Goal: Task Accomplishment & Management: Use online tool/utility

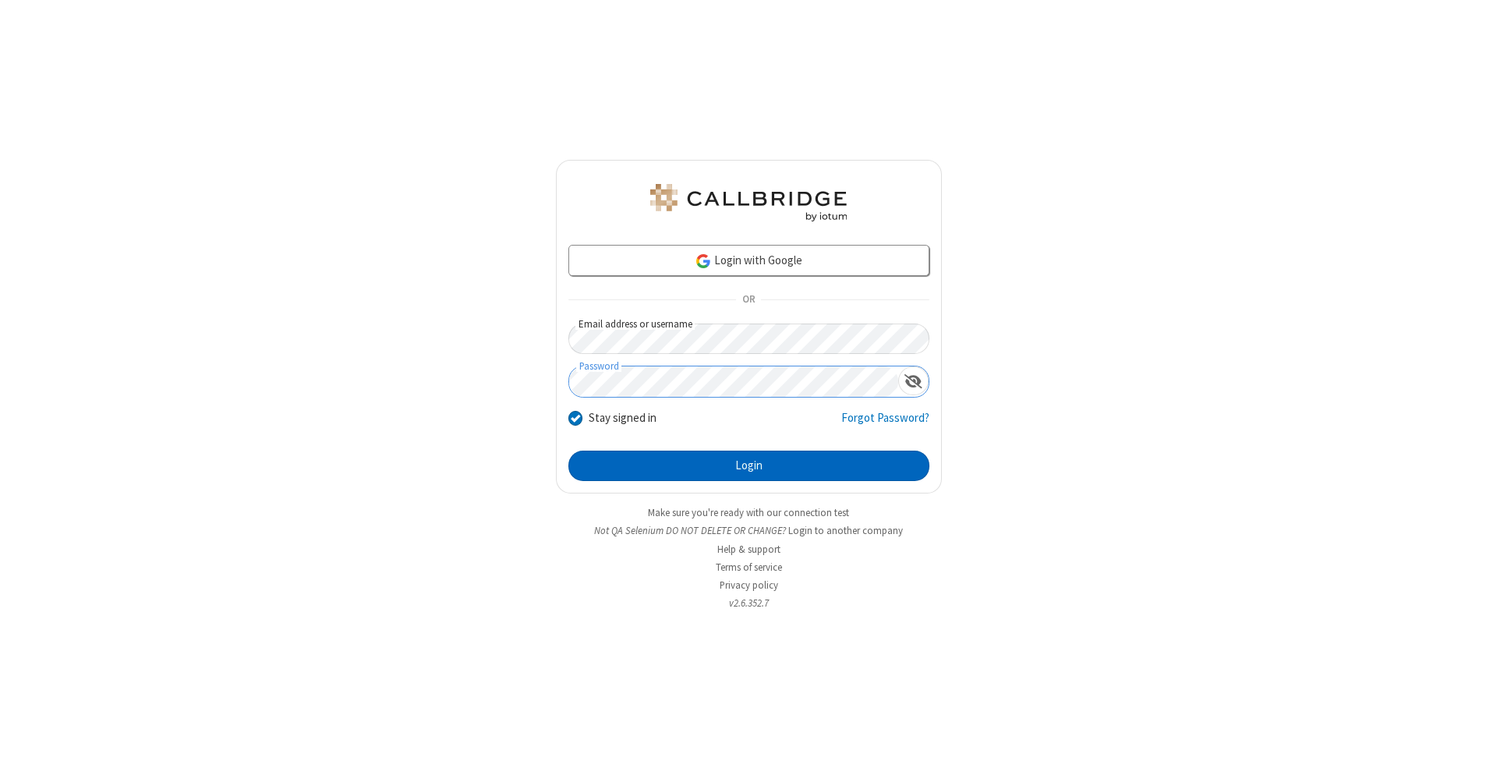
click at [748, 466] on button "Login" at bounding box center [748, 466] width 361 height 31
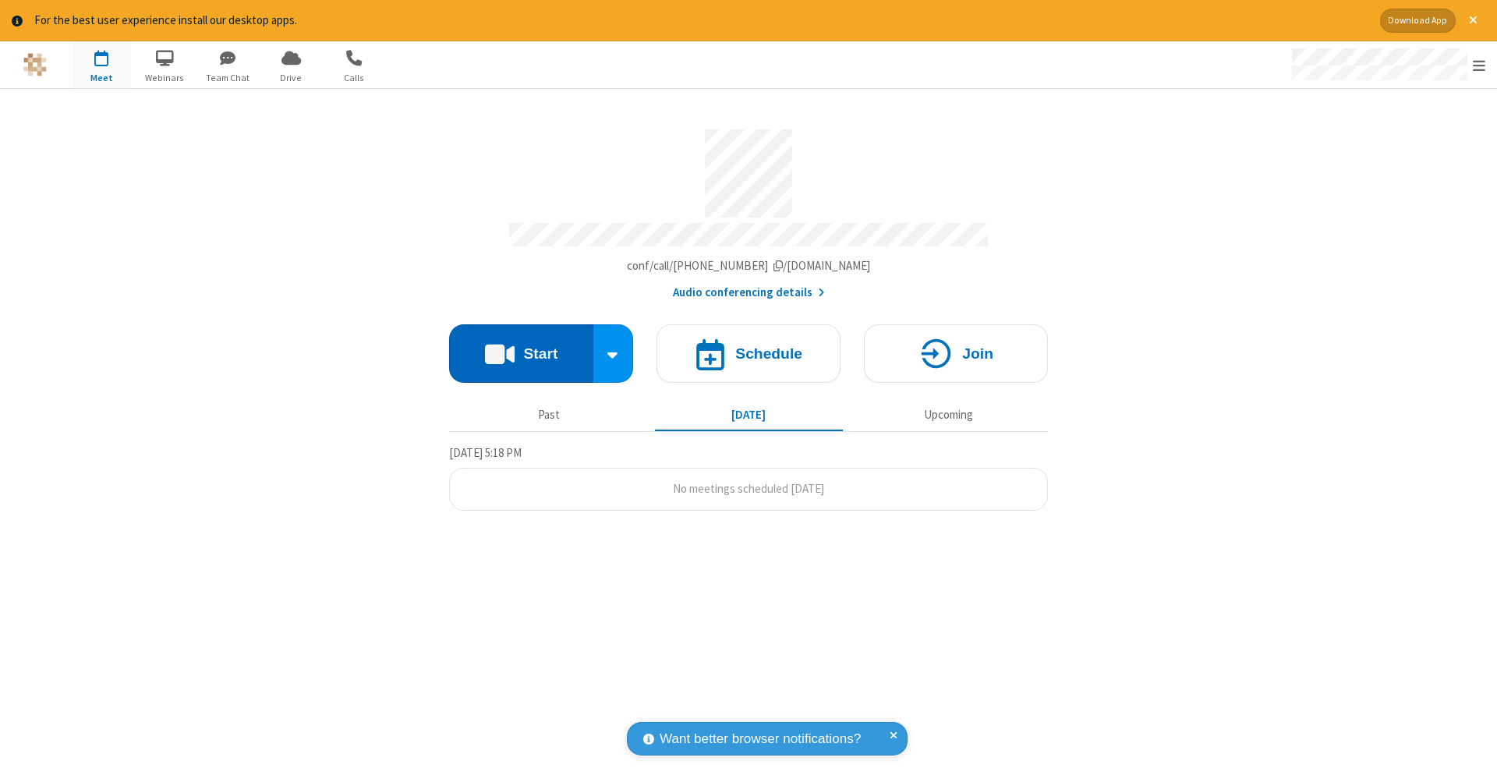
click at [521, 345] on button "Start" at bounding box center [521, 353] width 144 height 58
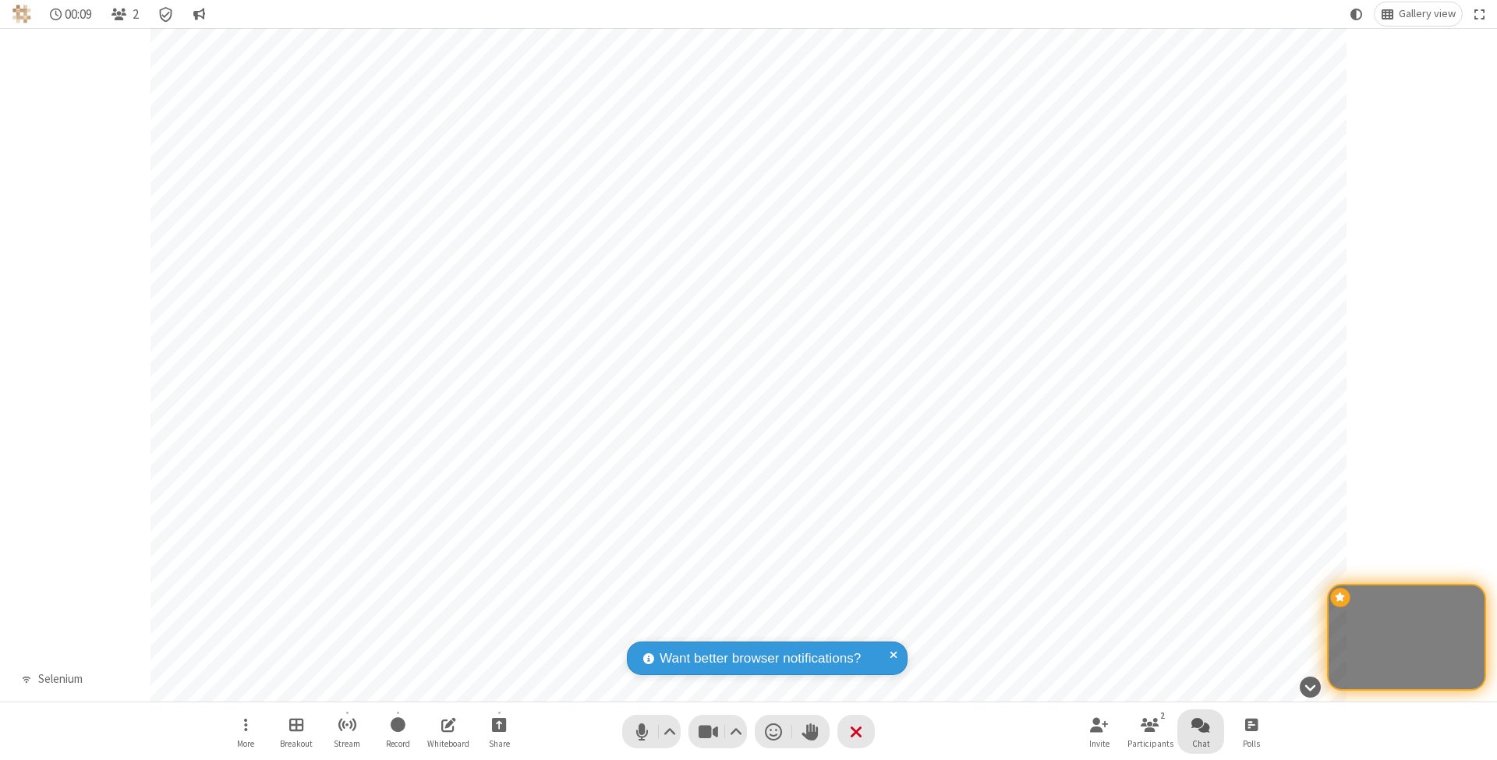
click at [1200, 724] on span "Open chat" at bounding box center [1200, 724] width 19 height 19
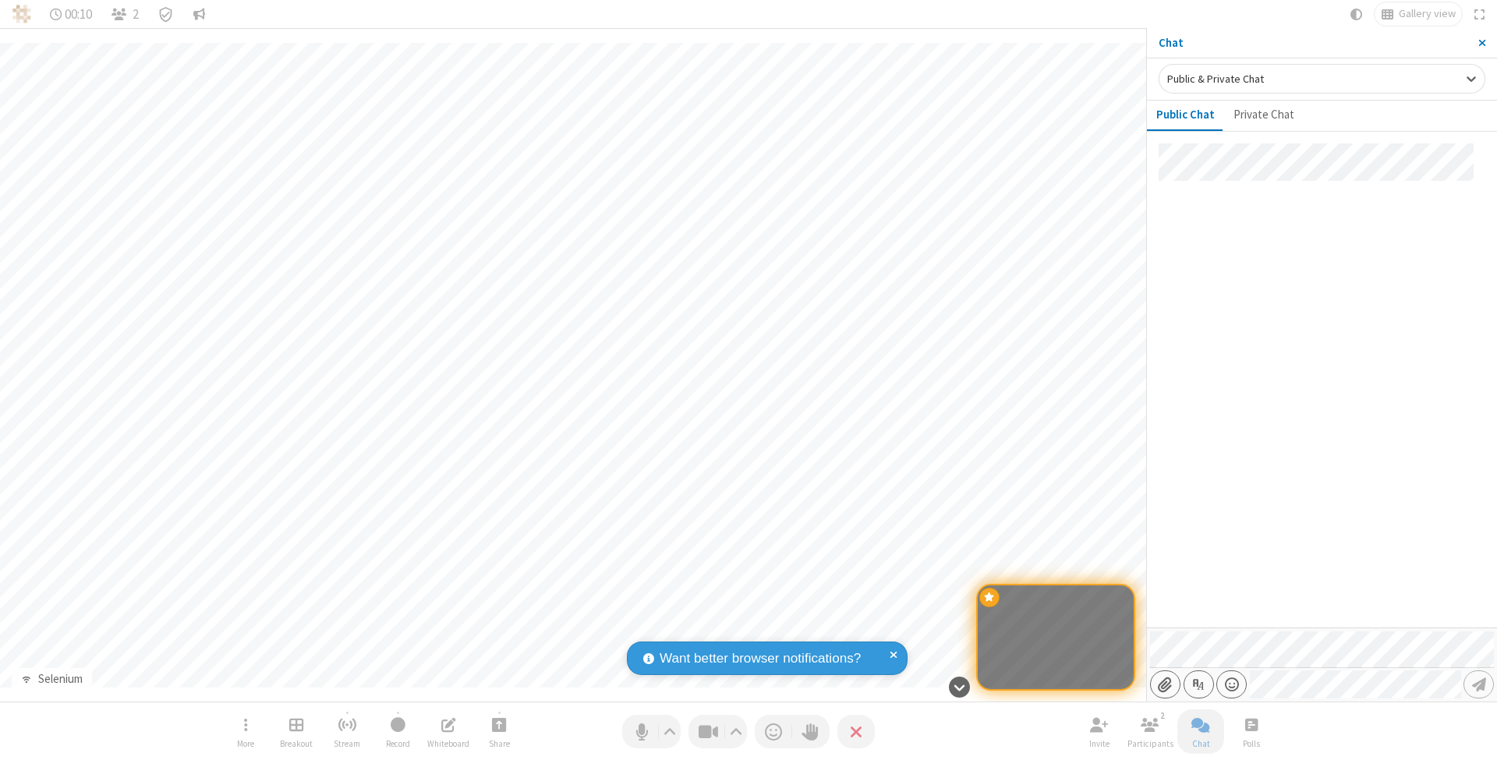
type input "C:\fakepath\doc_test.docx"
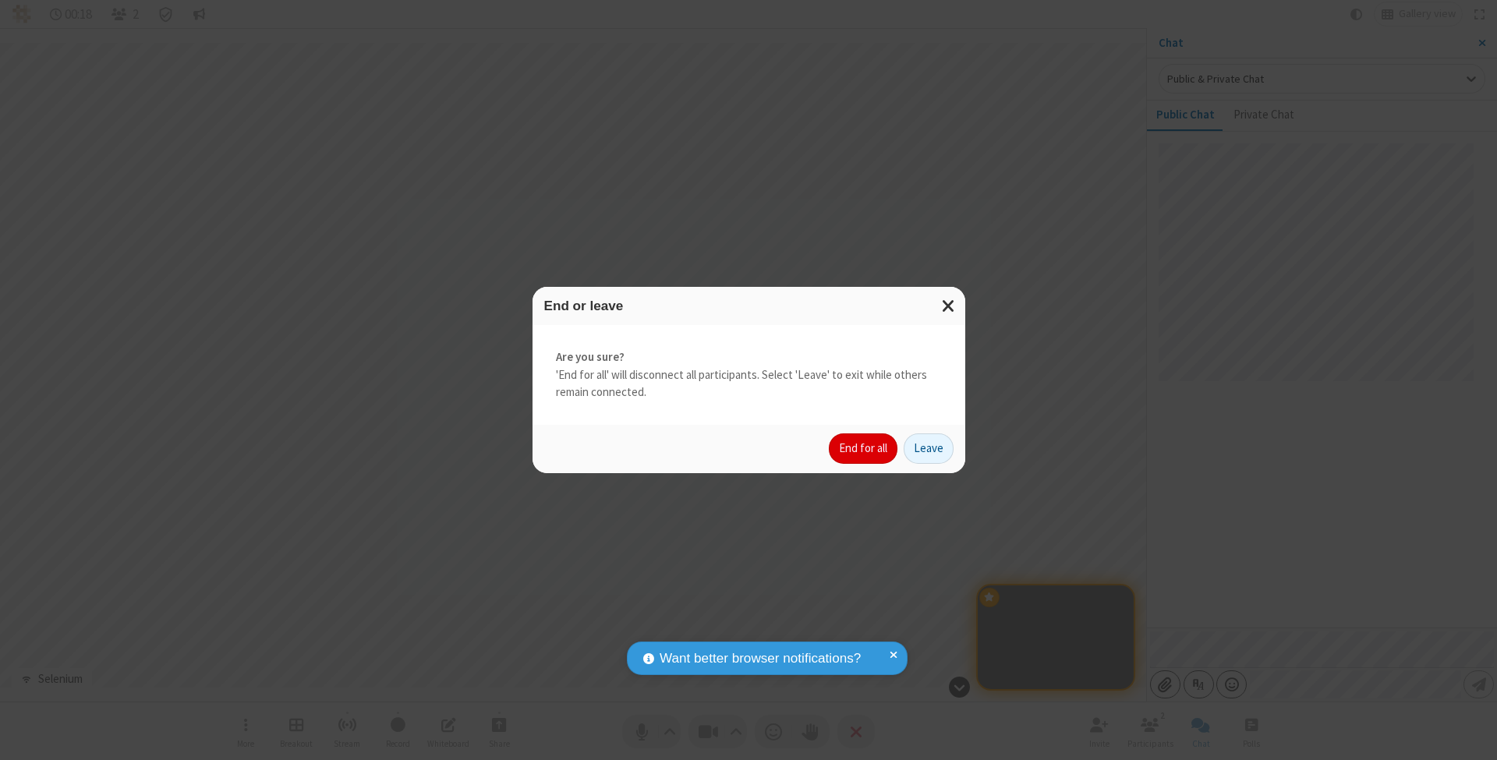
click at [864, 447] on button "End for all" at bounding box center [863, 448] width 69 height 31
